Goal: Task Accomplishment & Management: Manage account settings

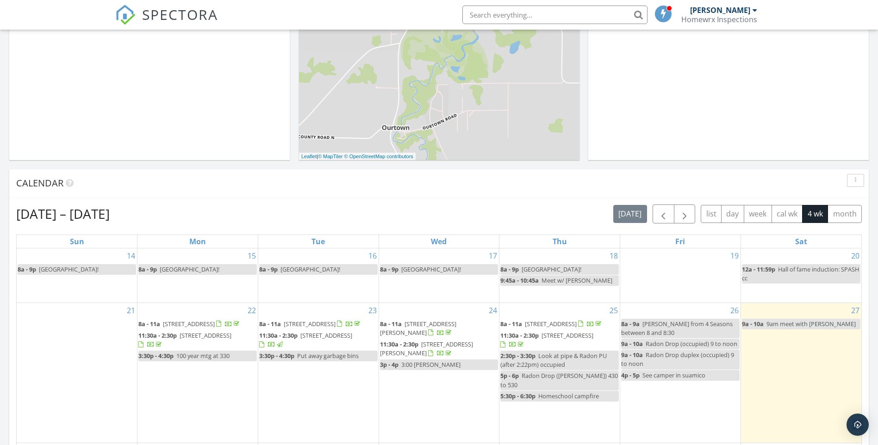
scroll to position [648, 0]
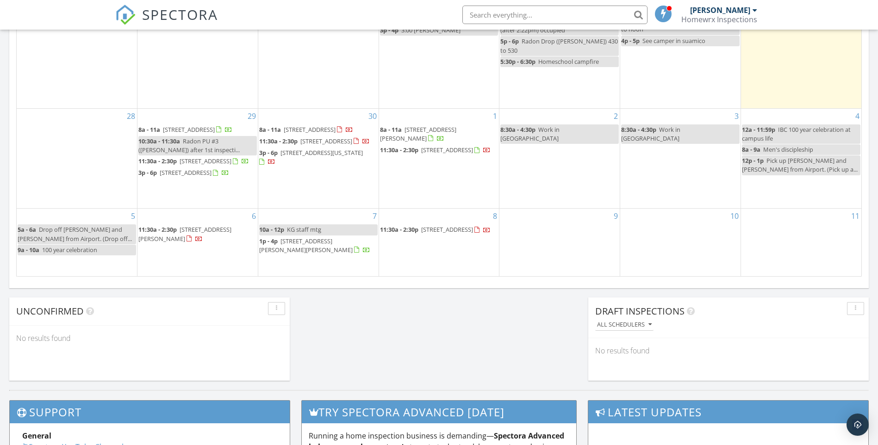
click at [429, 234] on span "[STREET_ADDRESS]" at bounding box center [447, 230] width 52 height 8
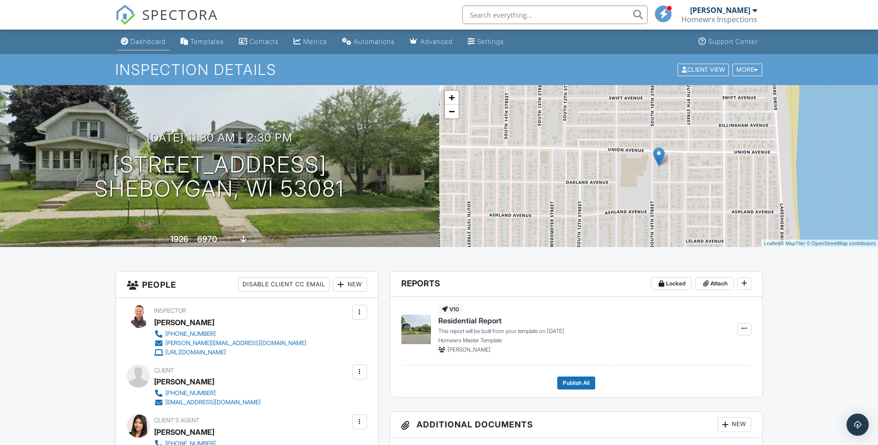
click at [154, 43] on div "Dashboard" at bounding box center [148, 42] width 35 height 8
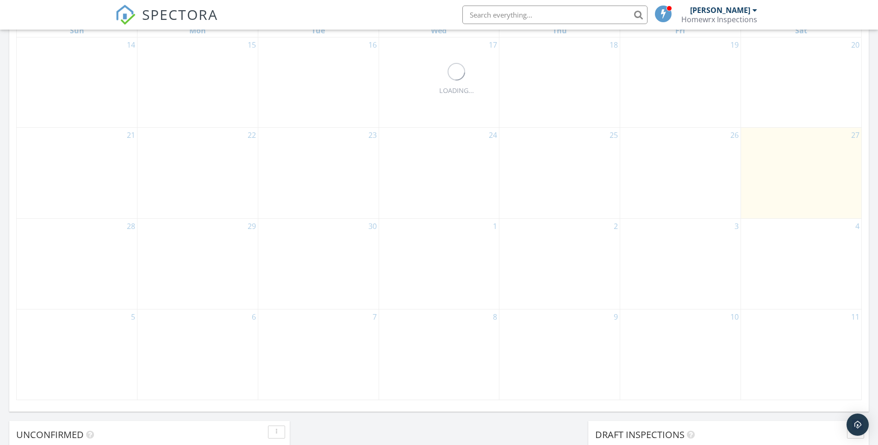
scroll to position [532, 0]
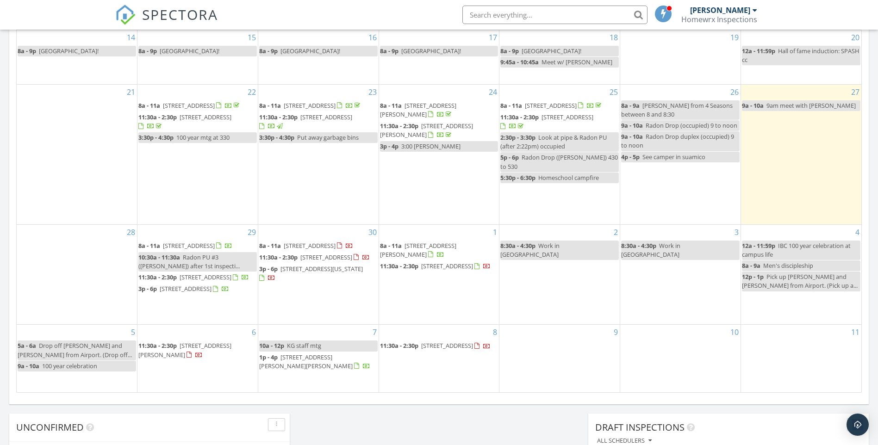
click at [429, 350] on span "[STREET_ADDRESS]" at bounding box center [447, 346] width 52 height 8
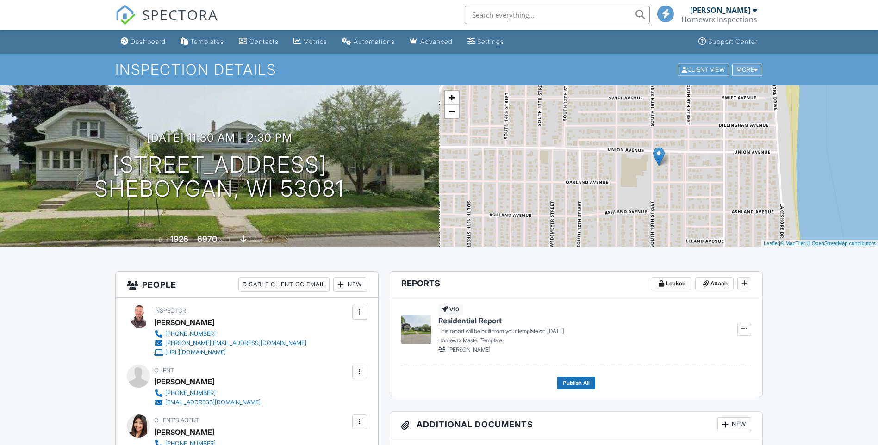
click at [755, 67] on div at bounding box center [756, 70] width 4 height 6
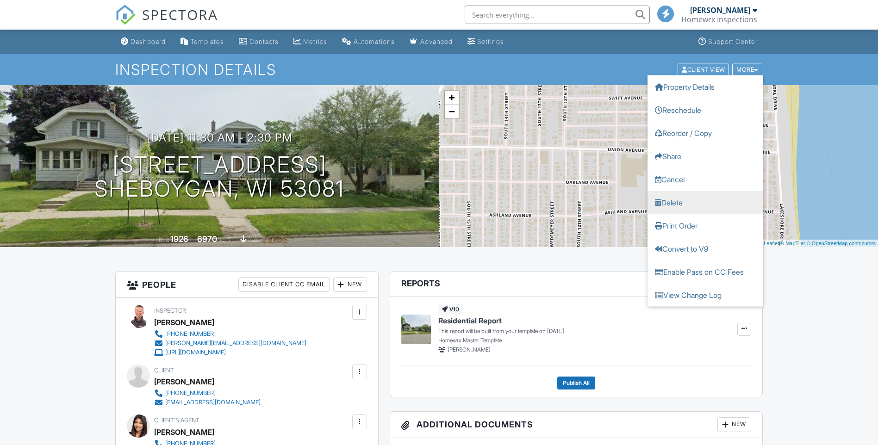
click at [675, 204] on link "Delete" at bounding box center [706, 202] width 116 height 23
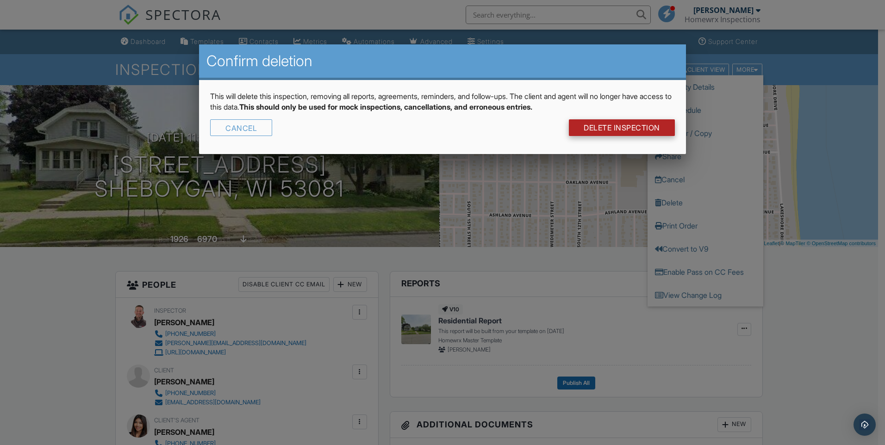
click at [624, 128] on link "DELETE Inspection" at bounding box center [622, 127] width 106 height 17
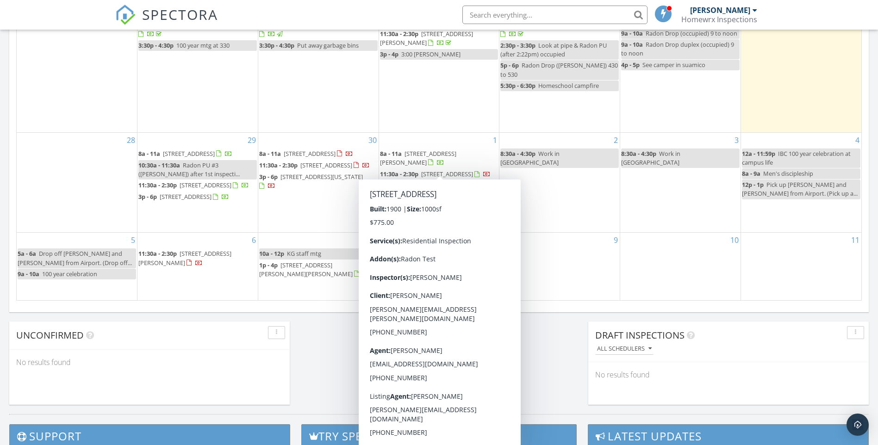
scroll to position [625, 0]
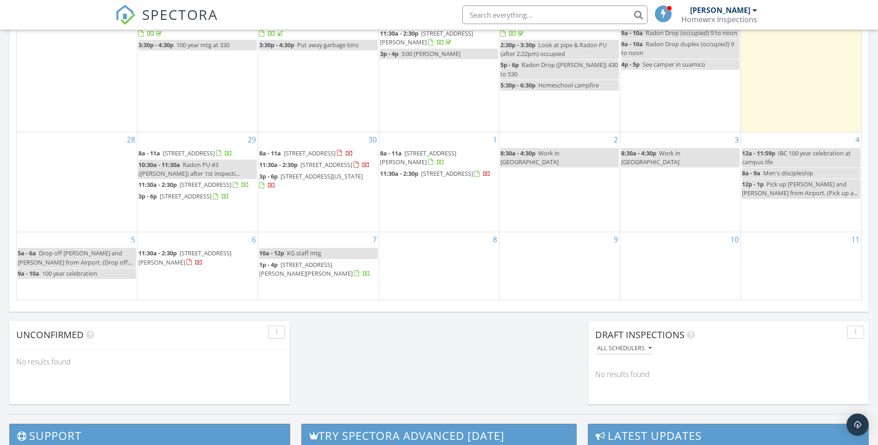
click at [184, 263] on span "[STREET_ADDRESS][PERSON_NAME]" at bounding box center [184, 257] width 93 height 17
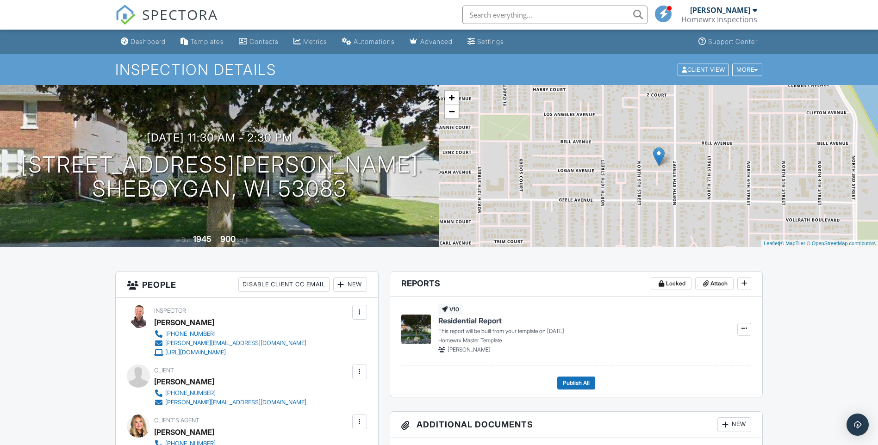
click at [354, 286] on div "New" at bounding box center [350, 284] width 34 height 15
click at [362, 338] on li "Listing Agent" at bounding box center [383, 336] width 91 height 23
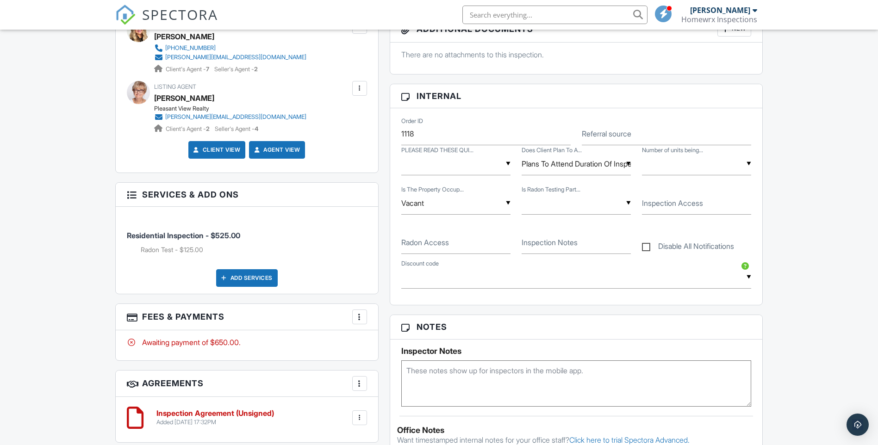
scroll to position [509, 0]
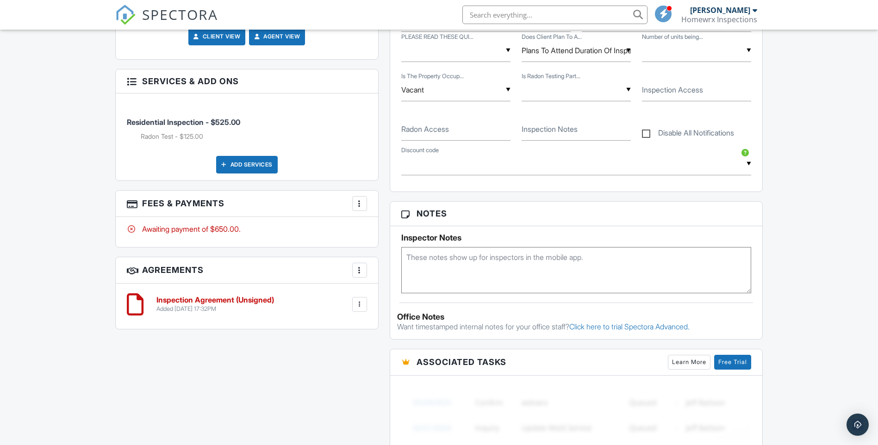
click at [431, 269] on textarea at bounding box center [576, 270] width 351 height 46
type textarea "emailed access request"
click at [799, 124] on div "Dashboard Templates Contacts Metrics Automations Advanced Settings Support Cent…" at bounding box center [439, 226] width 878 height 1413
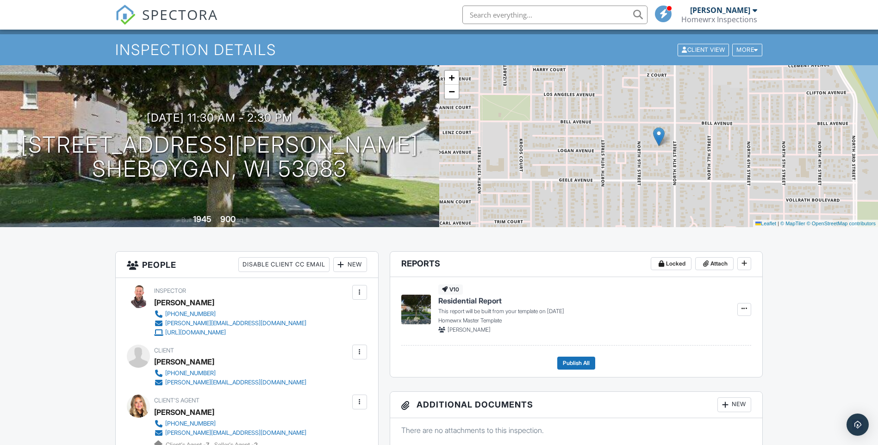
scroll to position [0, 0]
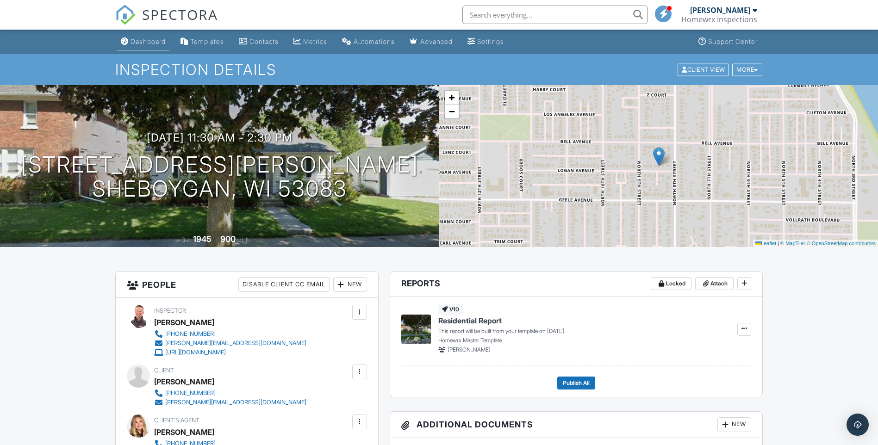
click at [153, 43] on div "Dashboard" at bounding box center [148, 42] width 35 height 8
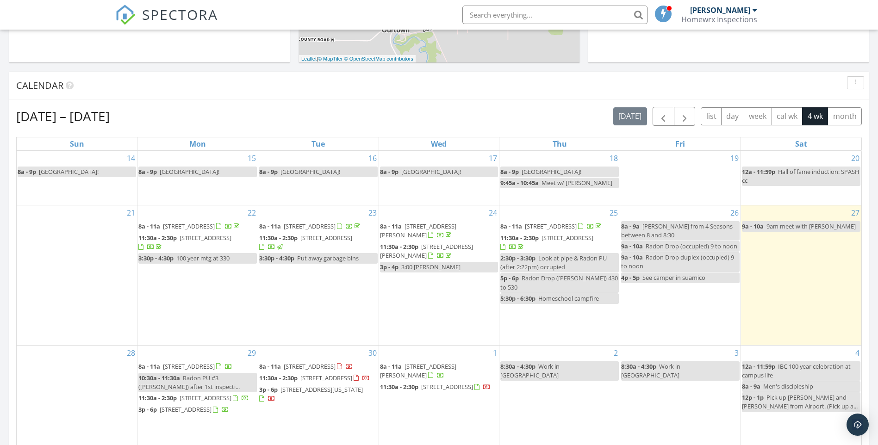
scroll to position [625, 0]
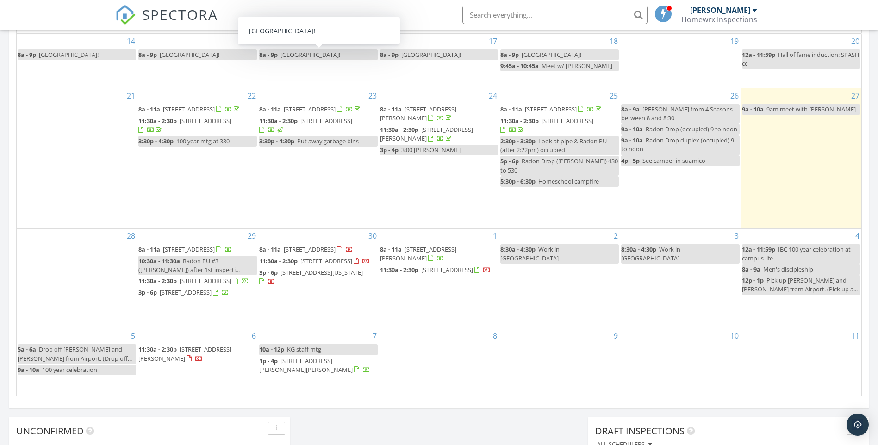
scroll to position [532, 0]
